Goal: Information Seeking & Learning: Learn about a topic

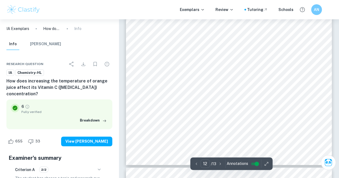
scroll to position [3403, 0]
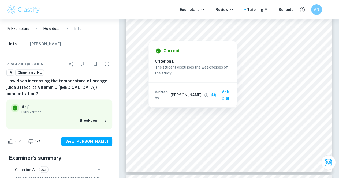
click at [102, 46] on div "Info Mark Scheme" at bounding box center [59, 45] width 114 height 14
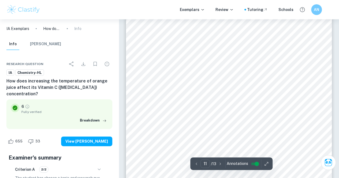
scroll to position [3020, 0]
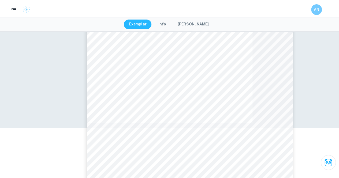
type input "10"
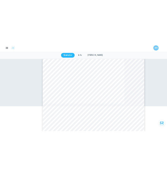
scroll to position [2249, 0]
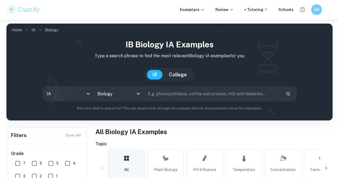
scroll to position [21, 0]
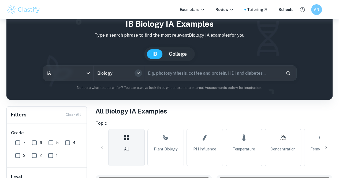
click at [141, 75] on icon "Open" at bounding box center [138, 73] width 6 height 6
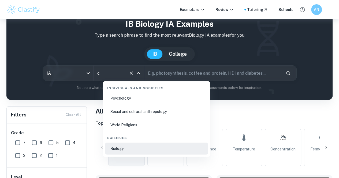
scroll to position [0, 0]
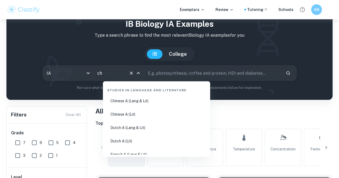
type input "che"
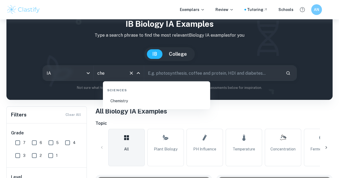
click at [119, 100] on li "Chemistry" at bounding box center [156, 101] width 103 height 12
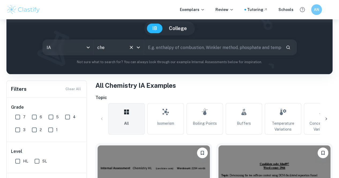
scroll to position [43, 0]
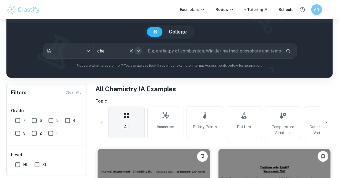
click at [141, 51] on icon "Open" at bounding box center [138, 51] width 6 height 6
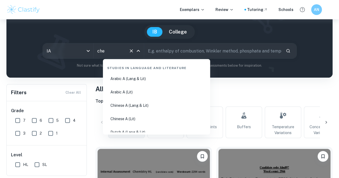
scroll to position [799, 0]
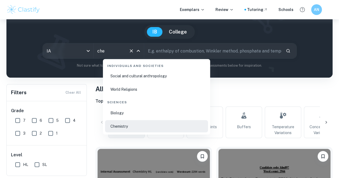
click at [119, 110] on li "Biology" at bounding box center [156, 113] width 103 height 12
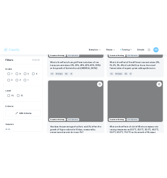
scroll to position [1202, 0]
